Goal: Task Accomplishment & Management: Manage account settings

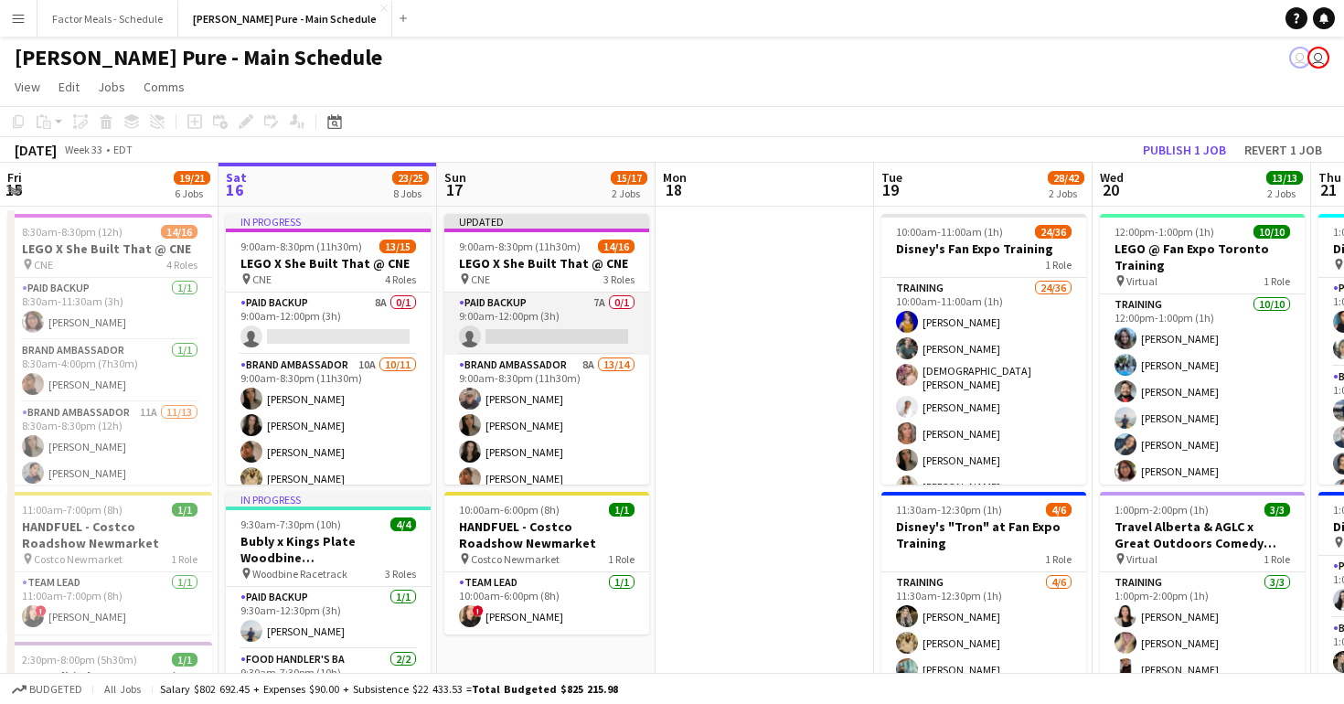
click at [552, 340] on app-card-role "Paid Backup 7A 0/1 9:00am-12:00pm (3h) single-neutral-actions" at bounding box center [546, 324] width 205 height 62
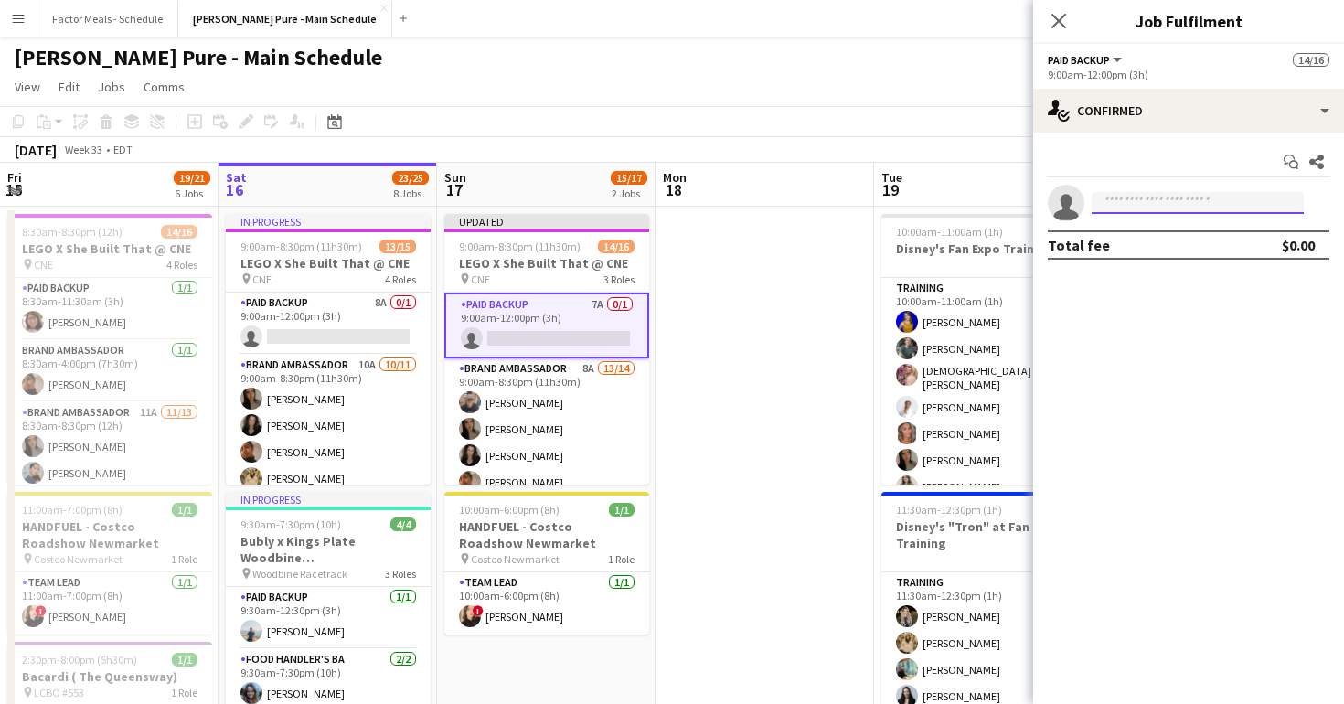
click at [1155, 203] on input at bounding box center [1198, 203] width 212 height 22
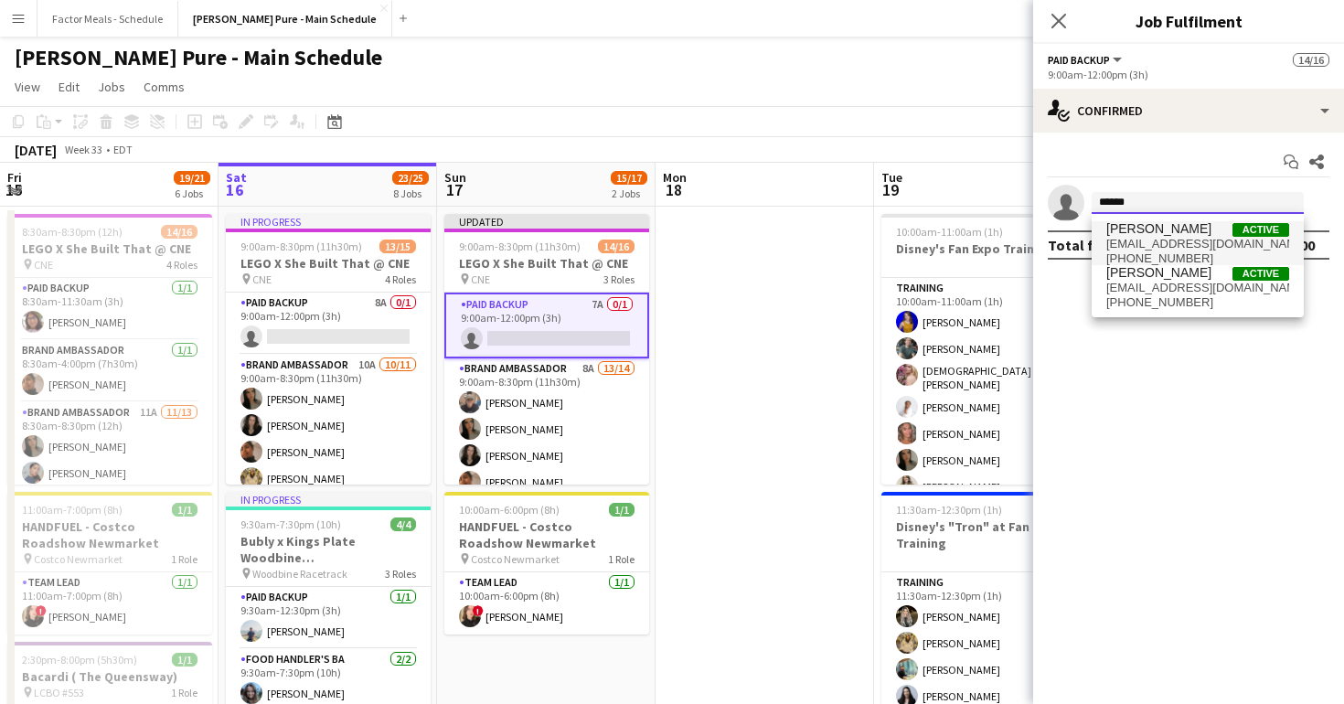
type input "******"
click at [1201, 223] on span "Jennifer Chuk Active" at bounding box center [1197, 229] width 183 height 16
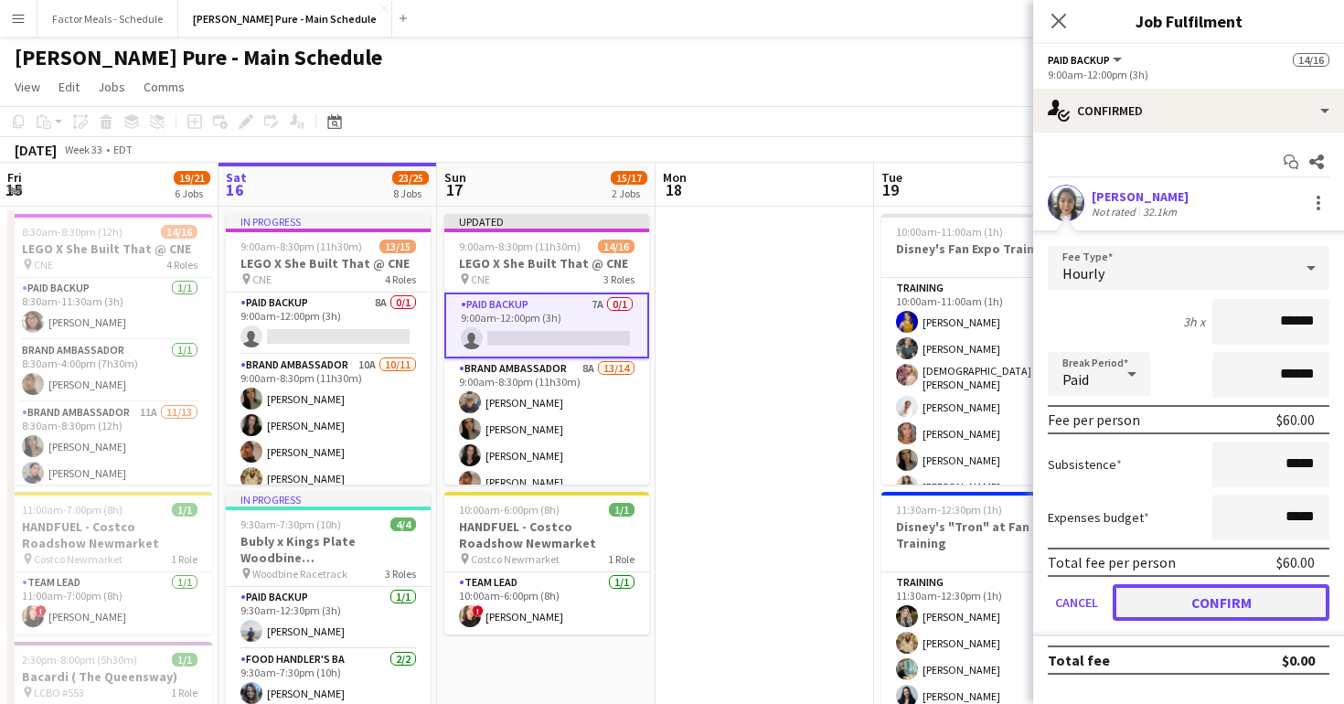
click at [1221, 601] on button "Confirm" at bounding box center [1221, 602] width 217 height 37
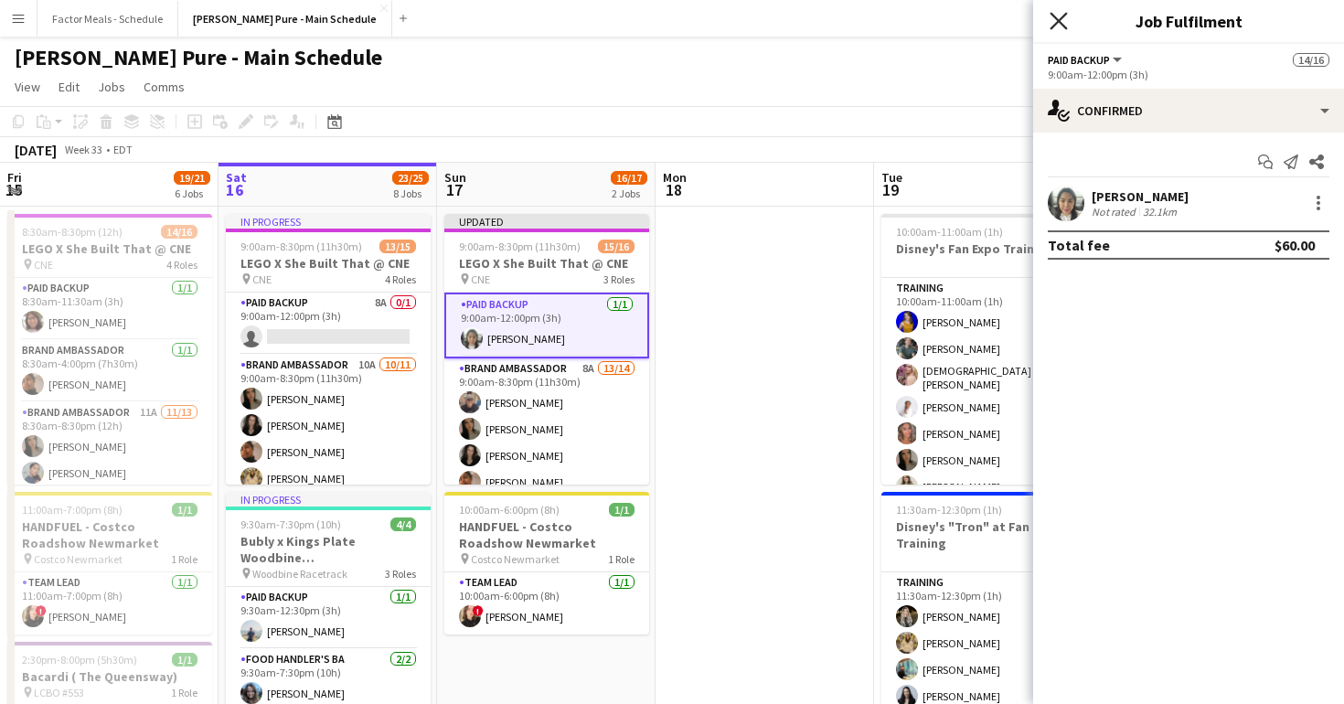
click at [1062, 21] on icon "Close pop-in" at bounding box center [1057, 20] width 17 height 17
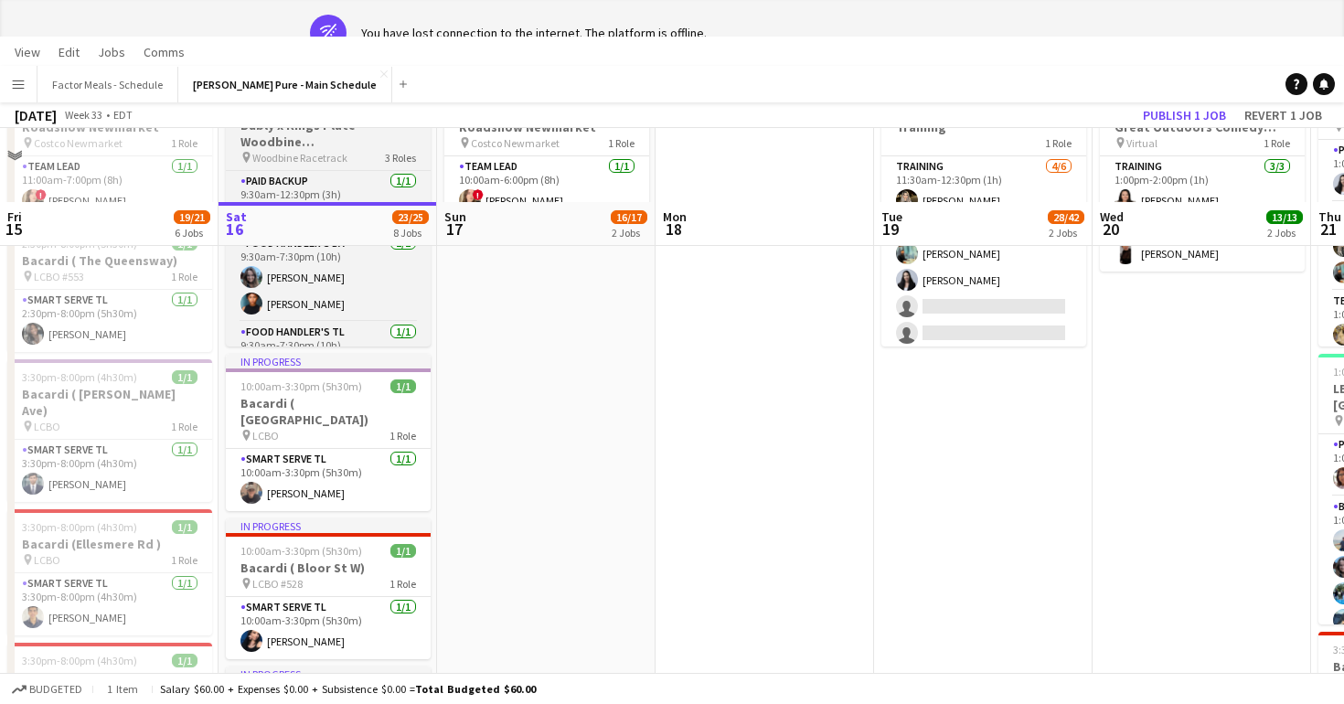
scroll to position [488, 0]
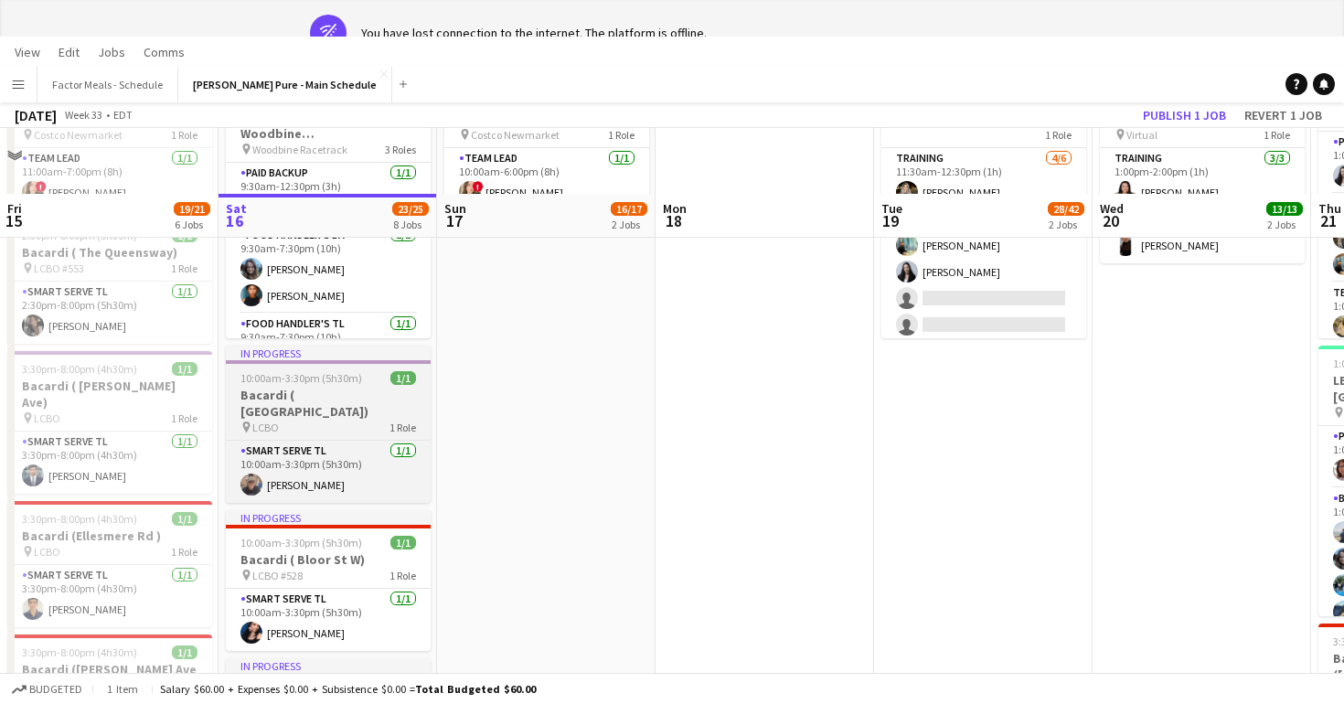
click at [258, 421] on span "LCBO" at bounding box center [265, 428] width 27 height 14
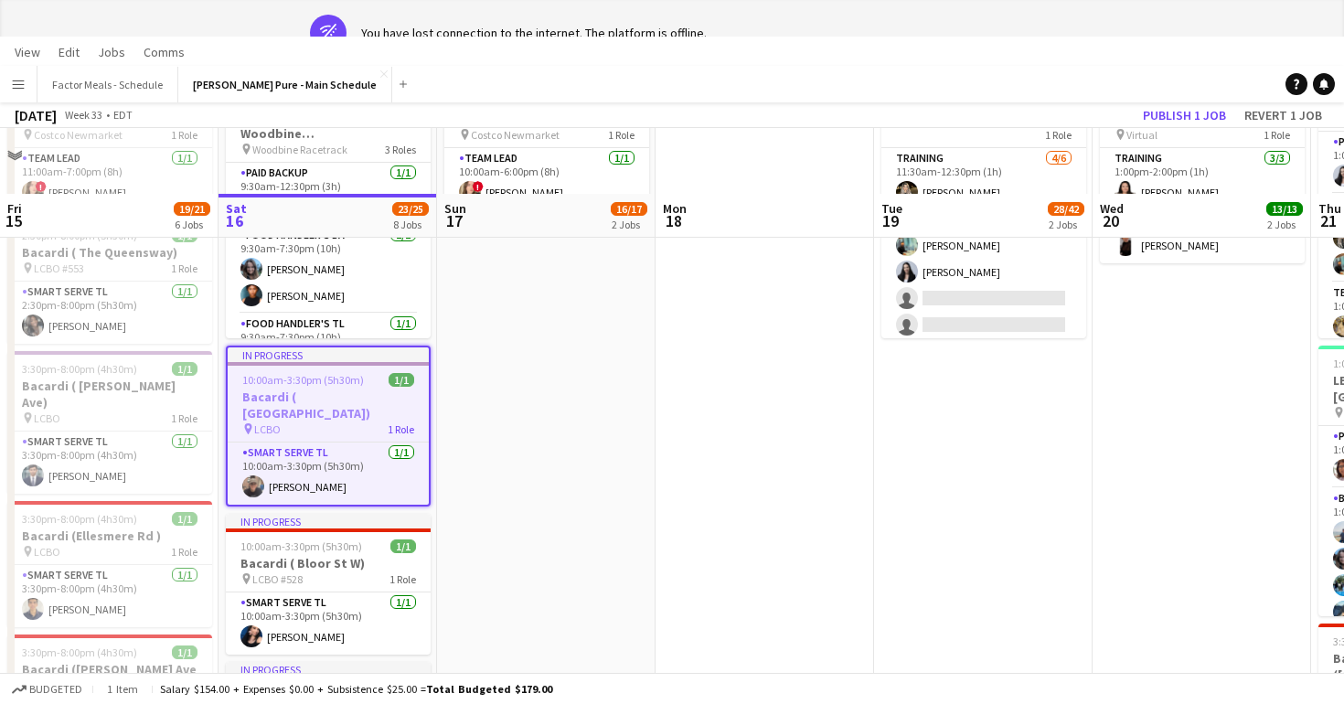
click at [258, 422] on span "LCBO" at bounding box center [267, 429] width 27 height 14
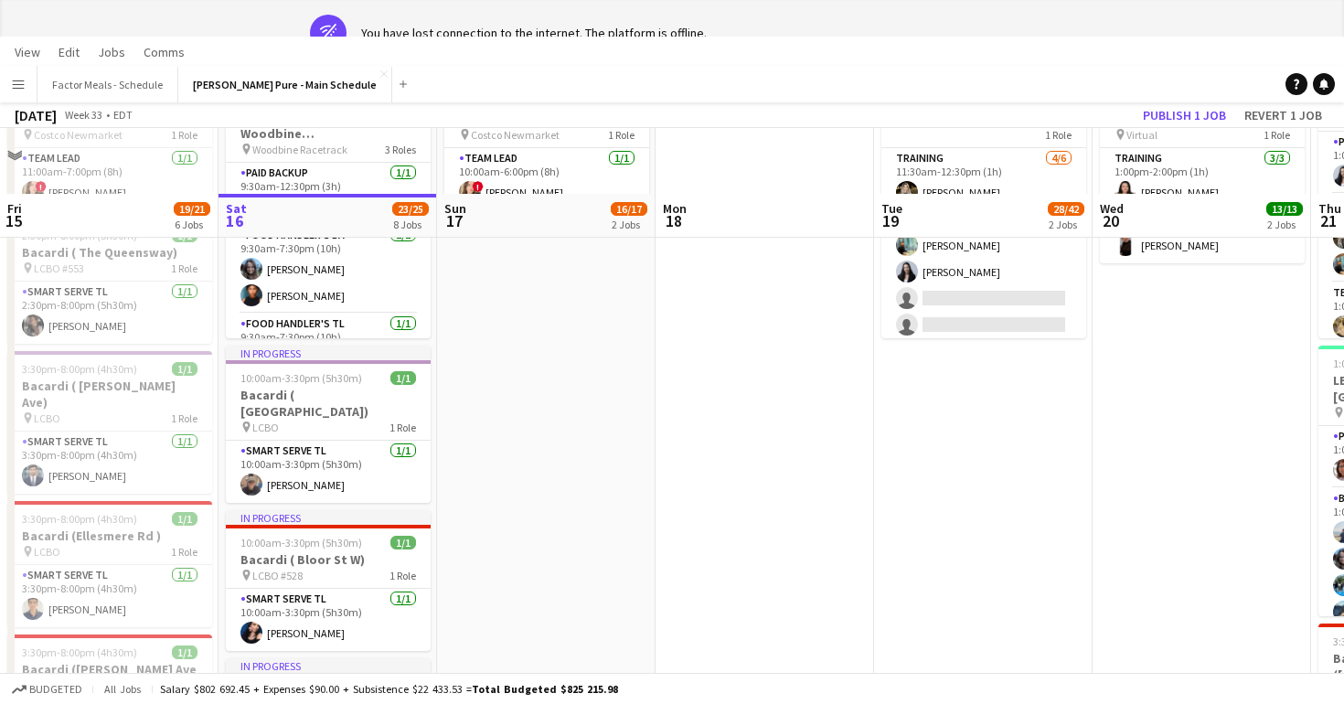
scroll to position [0, 0]
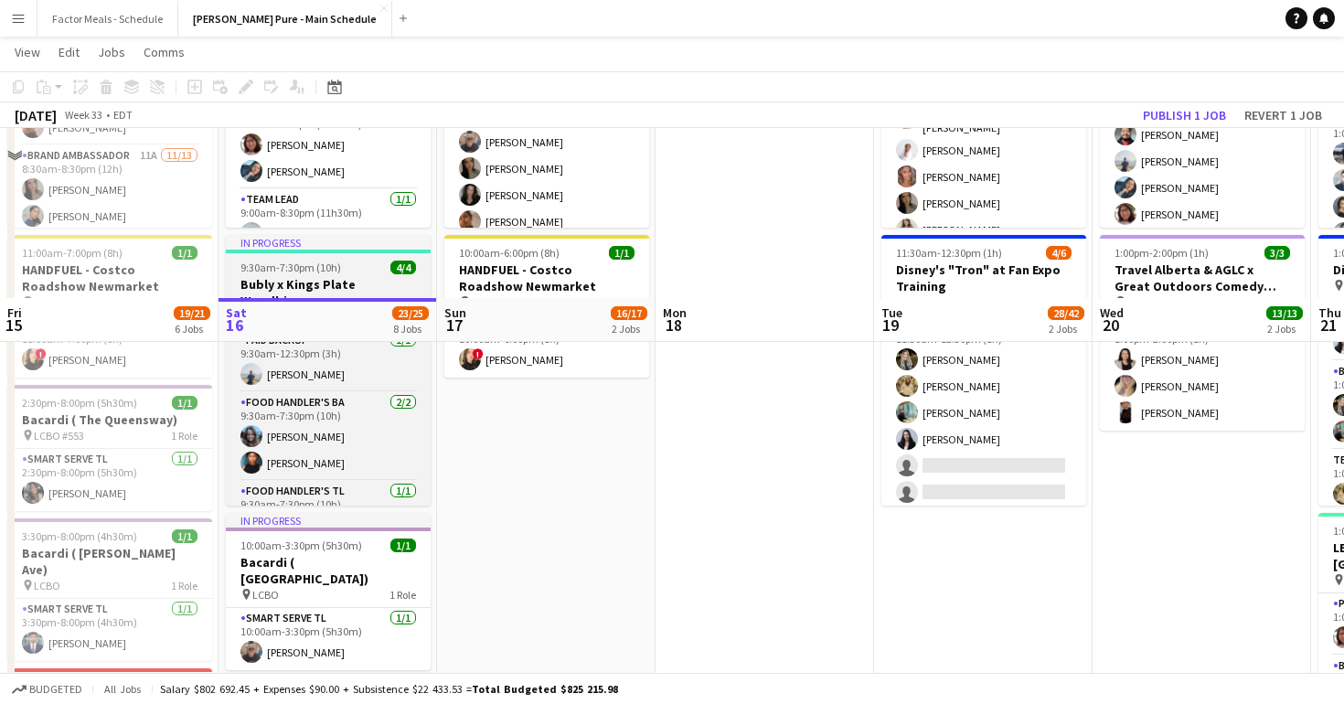
scroll to position [479, 0]
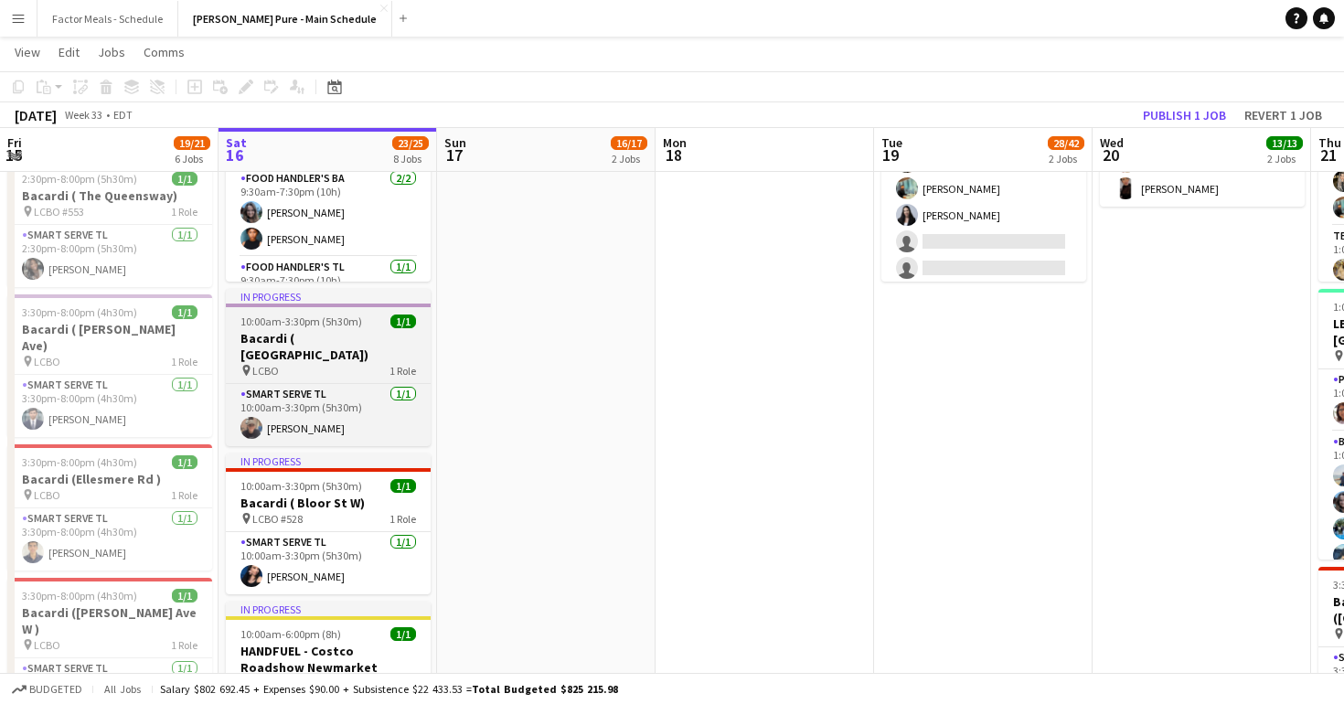
click at [278, 363] on div "pin LCBO 1 Role" at bounding box center [328, 370] width 205 height 15
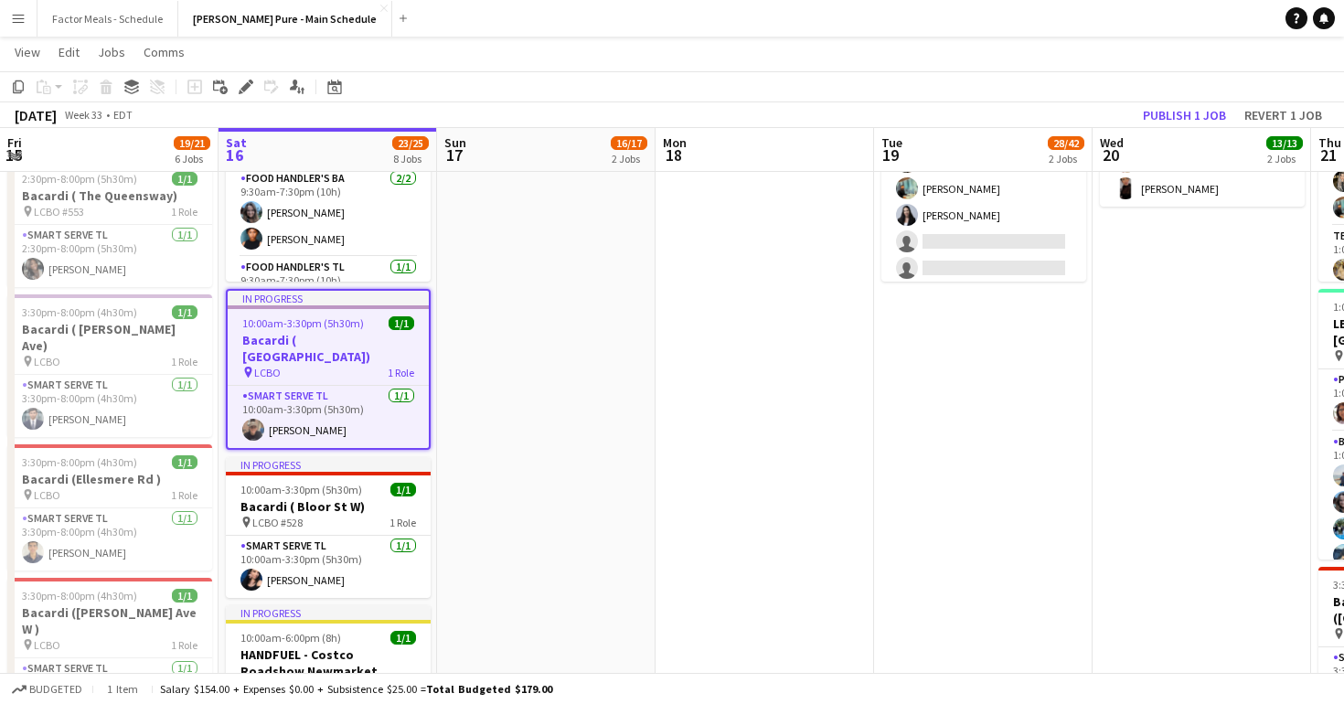
click at [278, 366] on span "LCBO" at bounding box center [267, 373] width 27 height 14
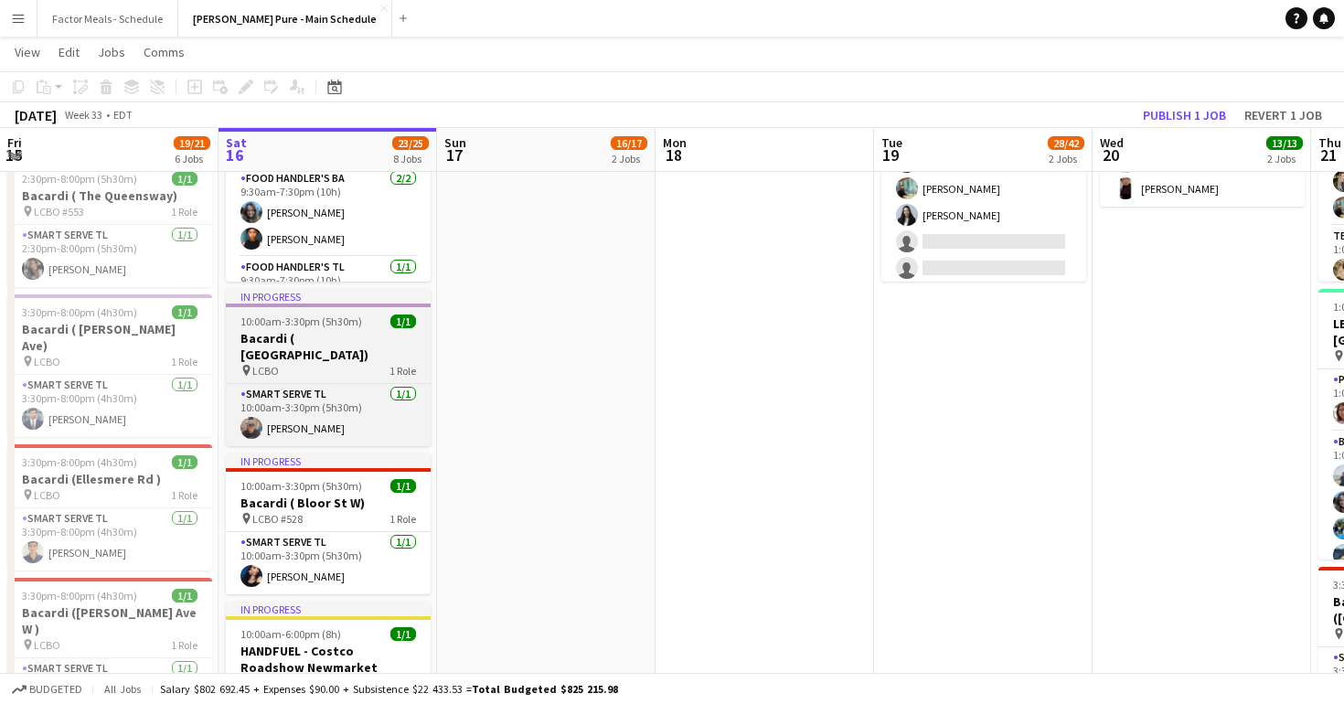
click at [278, 363] on div "pin LCBO 1 Role" at bounding box center [328, 370] width 205 height 15
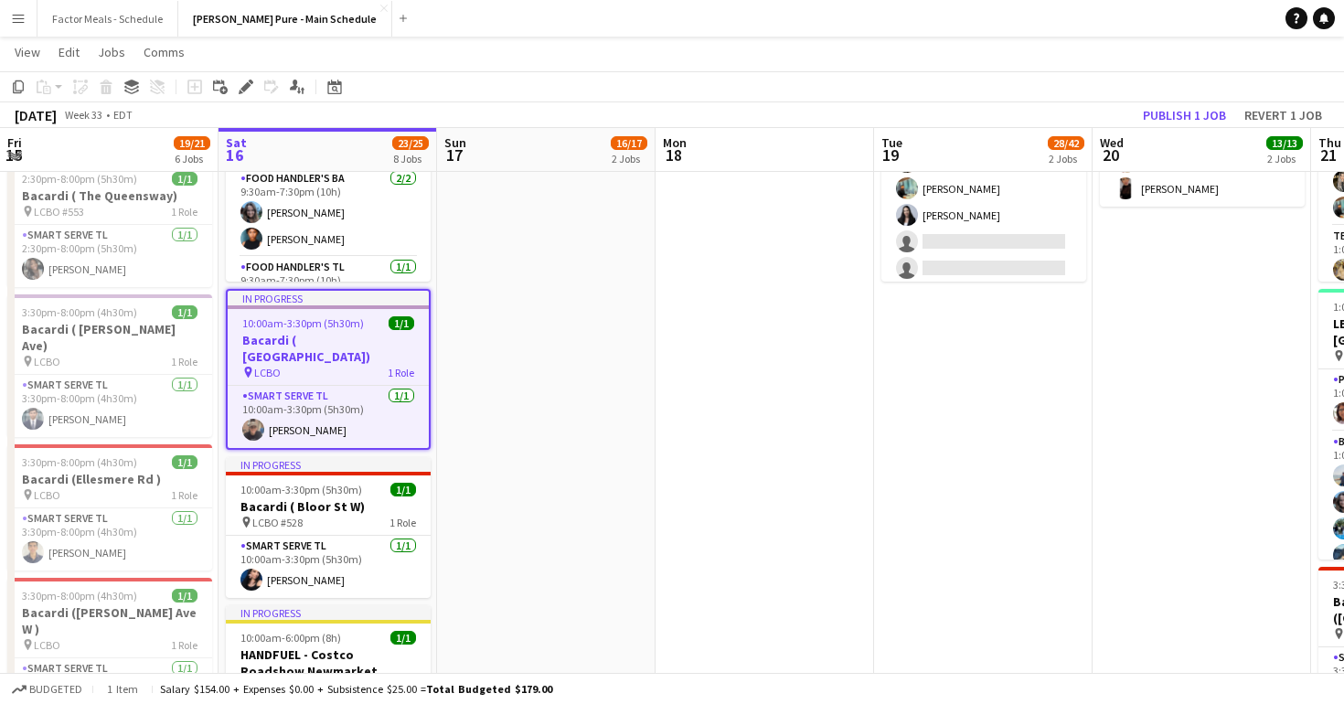
click at [278, 366] on span "LCBO" at bounding box center [267, 373] width 27 height 14
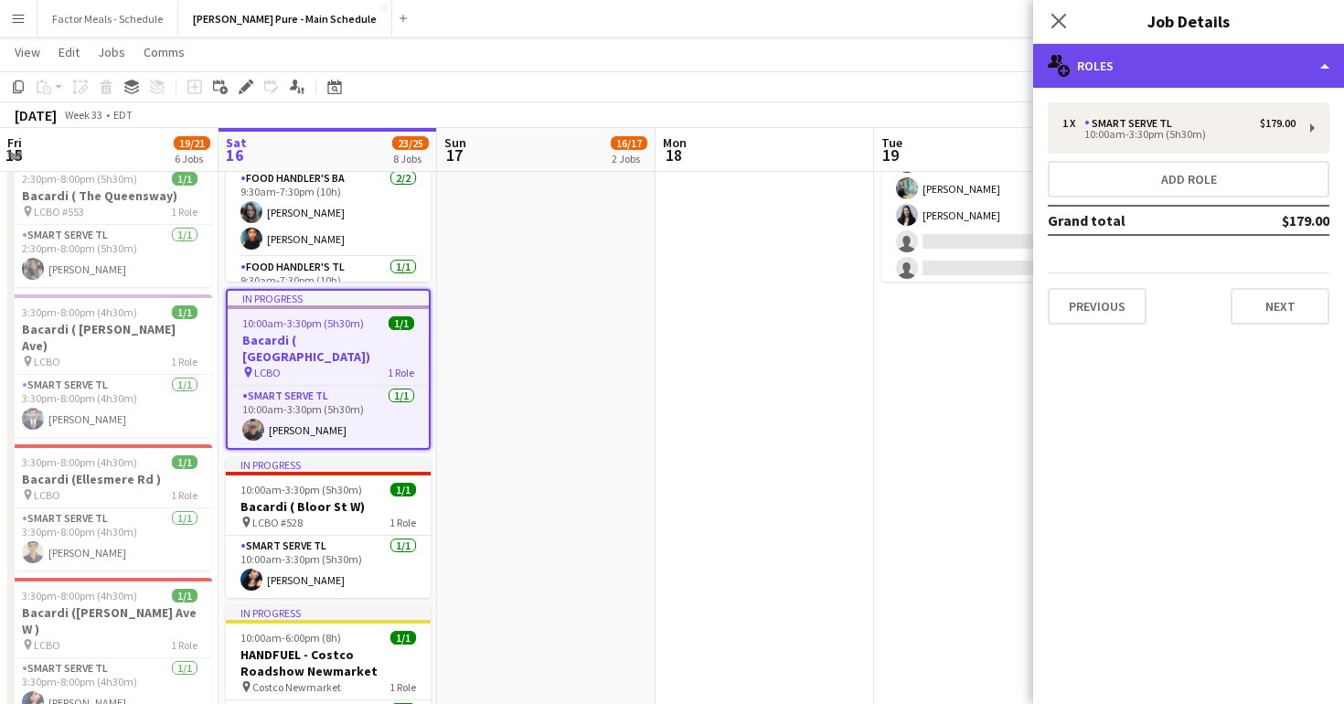
click at [1317, 62] on div "multiple-users-add Roles" at bounding box center [1188, 66] width 311 height 44
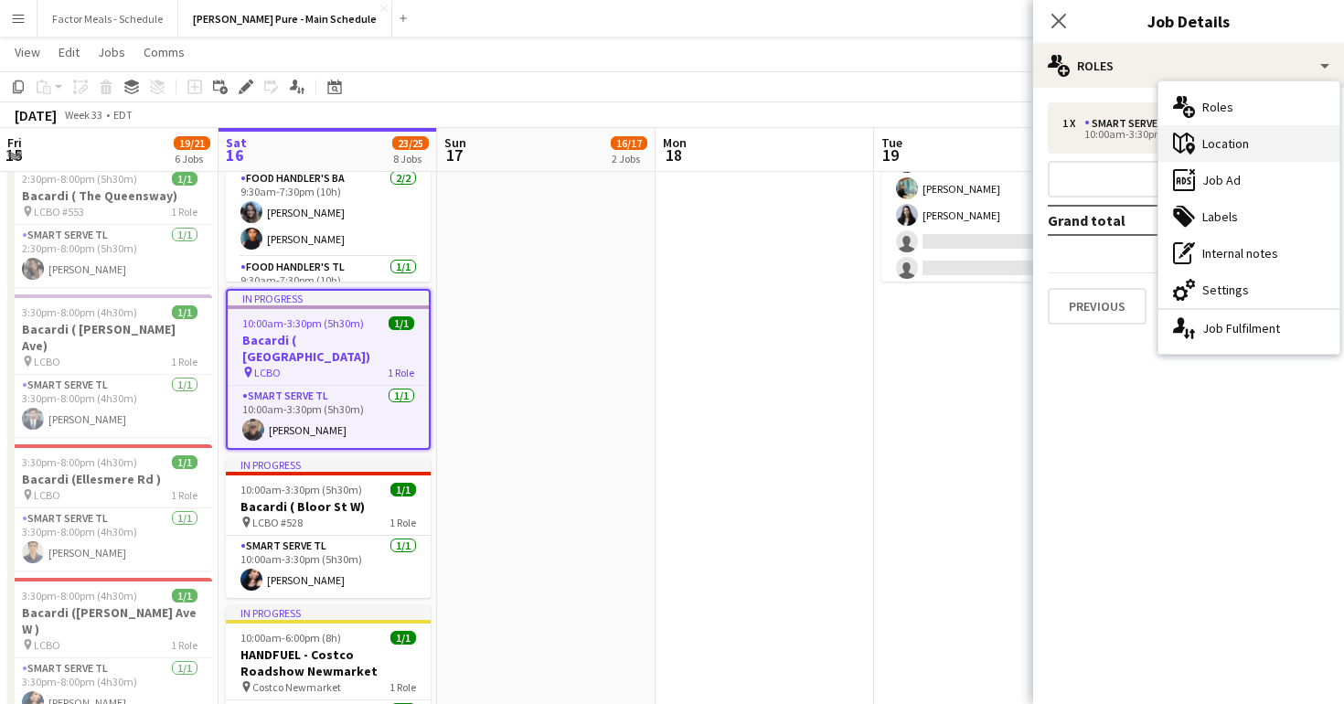
click at [1249, 141] on div "maps-pin-1 Location" at bounding box center [1248, 143] width 181 height 37
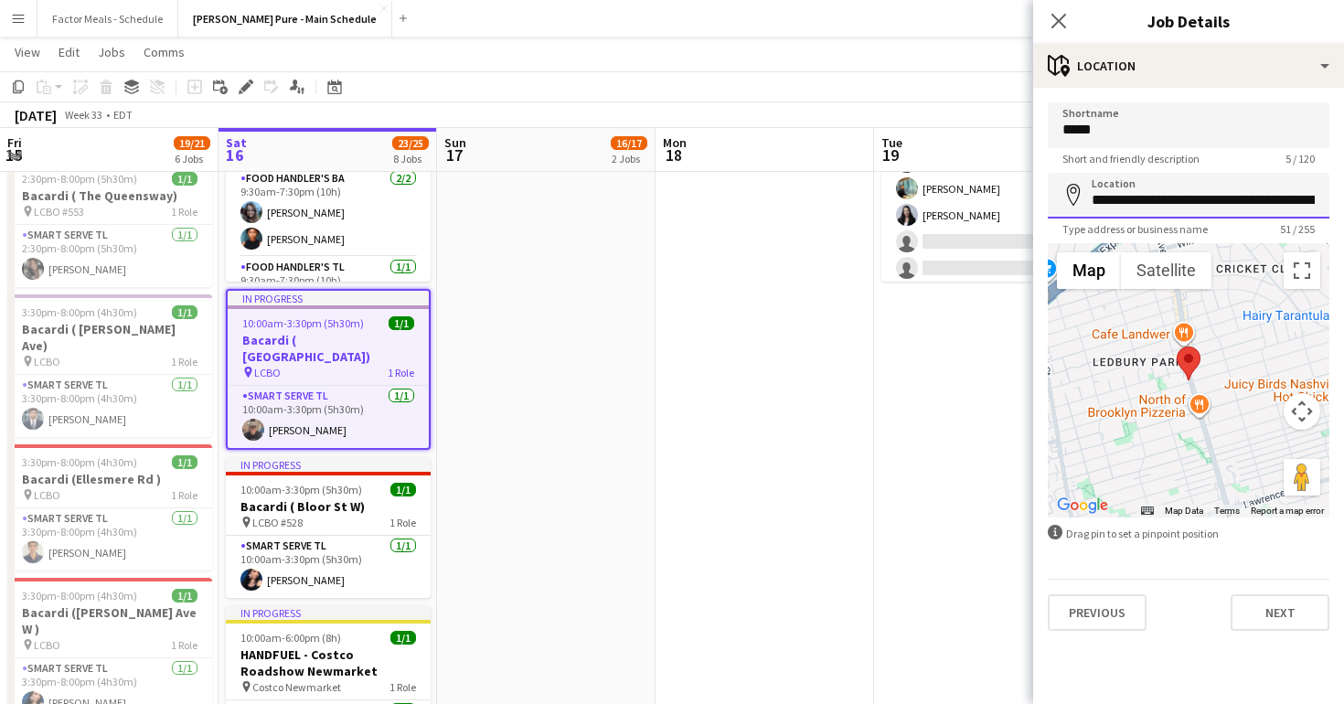
click at [1161, 197] on input "**********" at bounding box center [1189, 196] width 282 height 46
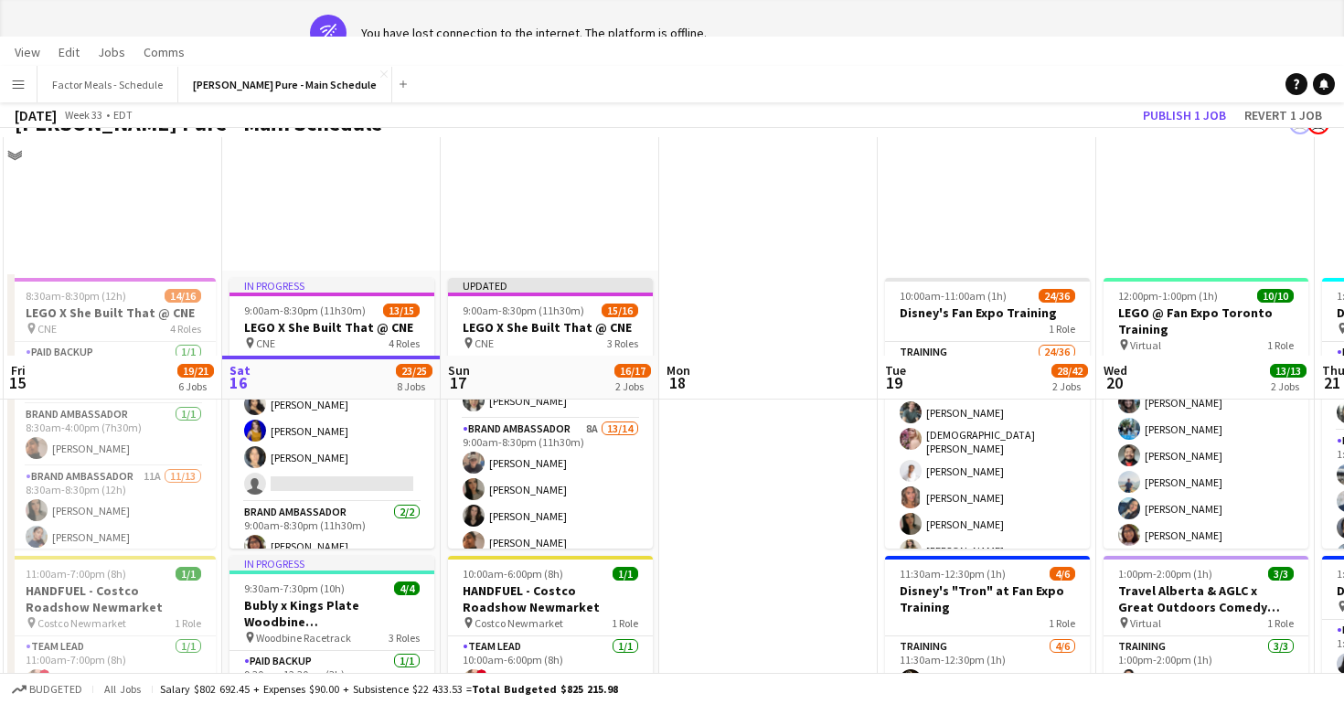
scroll to position [186, 0]
